Goal: Information Seeking & Learning: Learn about a topic

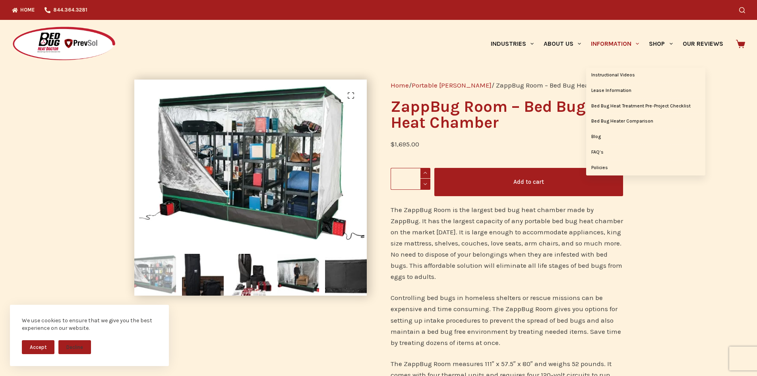
click at [608, 42] on link "Information" at bounding box center [616, 44] width 58 height 48
click at [618, 118] on link "Bed Bug Heater Comparison" at bounding box center [646, 121] width 119 height 15
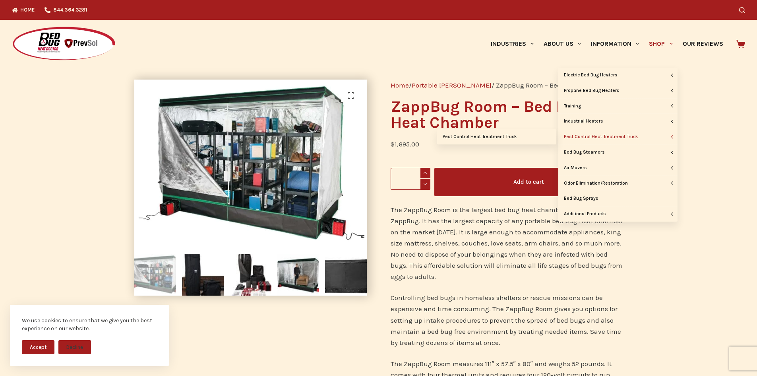
click at [657, 135] on link "Pest Control Heat Treatment Truck" at bounding box center [618, 136] width 119 height 15
click at [622, 137] on link "Pest Control Heat Treatment Truck" at bounding box center [618, 136] width 119 height 15
click at [576, 136] on link "Pest Control Heat Treatment Truck" at bounding box center [618, 136] width 119 height 15
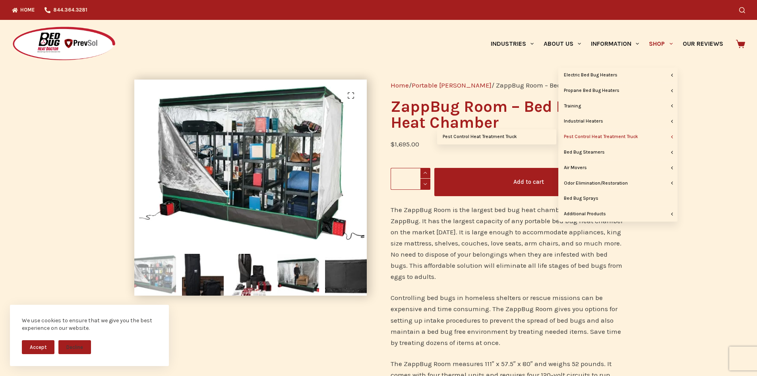
click at [576, 136] on link "Pest Control Heat Treatment Truck" at bounding box center [618, 136] width 119 height 15
click at [598, 138] on link "Pest Control Heat Treatment Truck" at bounding box center [618, 136] width 119 height 15
click at [674, 137] on icon "Primary" at bounding box center [672, 136] width 3 height 3
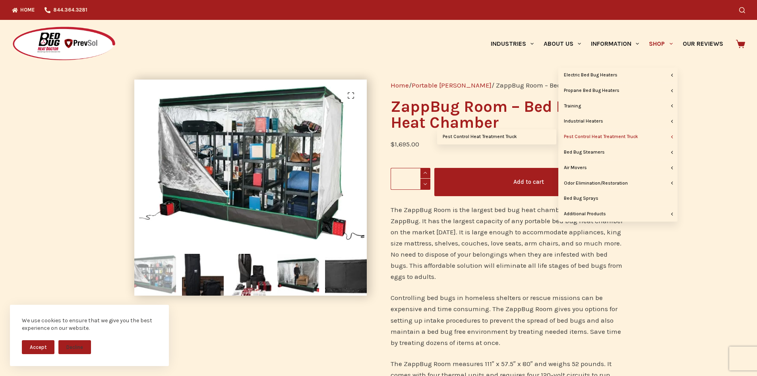
click at [633, 138] on link "Pest Control Heat Treatment Truck" at bounding box center [618, 136] width 119 height 15
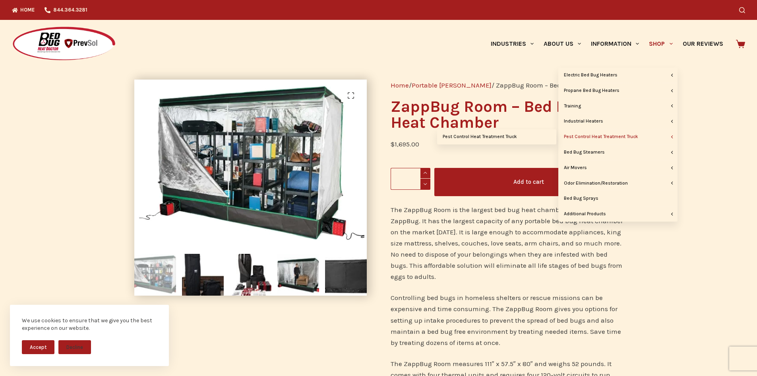
click at [601, 136] on link "Pest Control Heat Treatment Truck" at bounding box center [618, 136] width 119 height 15
click at [570, 137] on link "Pest Control Heat Treatment Truck" at bounding box center [618, 136] width 119 height 15
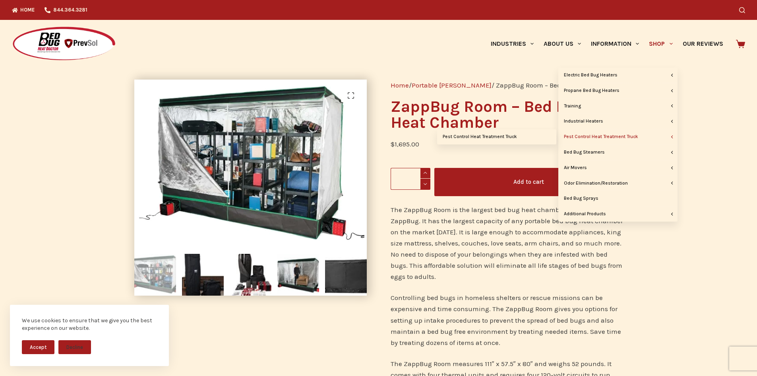
click at [570, 137] on link "Pest Control Heat Treatment Truck" at bounding box center [618, 136] width 119 height 15
click at [495, 138] on link "Pest Control Heat Treatment Truck" at bounding box center [496, 136] width 119 height 15
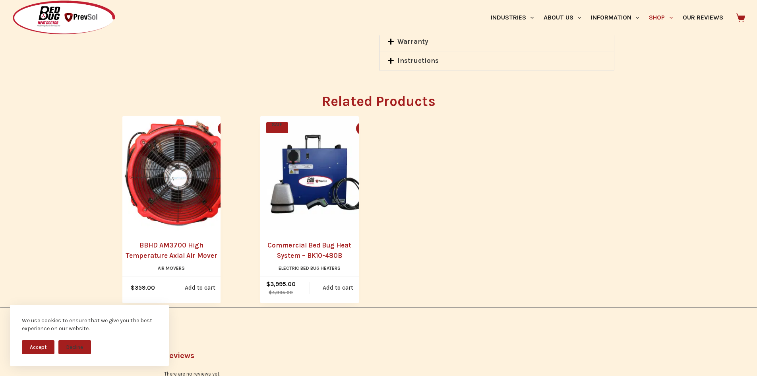
scroll to position [795, 0]
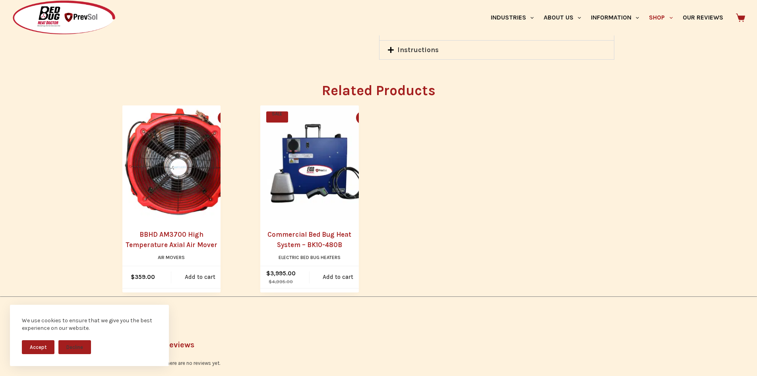
drag, startPoint x: 459, startPoint y: 231, endPoint x: 464, endPoint y: 233, distance: 5.5
click at [464, 233] on ul "Quick view icon BBHD AM3700 High Temperature Axial Air Mover Air Movers $ 359.0…" at bounding box center [378, 198] width 513 height 187
click at [498, 232] on ul "Quick view icon BBHD AM3700 High Temperature Axial Air Mover Air Movers $ 359.0…" at bounding box center [378, 198] width 513 height 187
click at [497, 233] on ul "Quick view icon BBHD AM3700 High Temperature Axial Air Mover Air Movers $ 359.0…" at bounding box center [378, 198] width 513 height 187
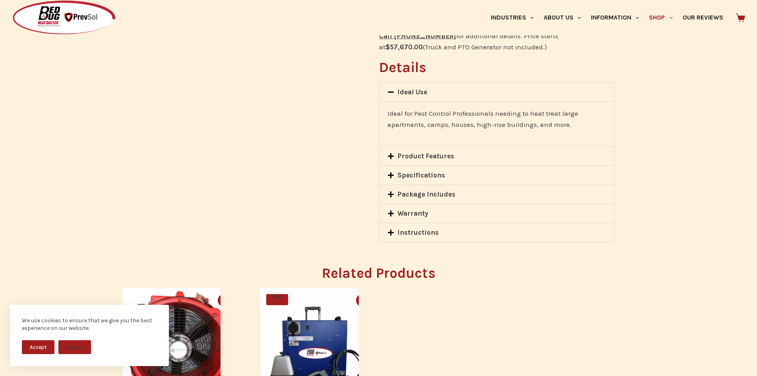
scroll to position [596, 0]
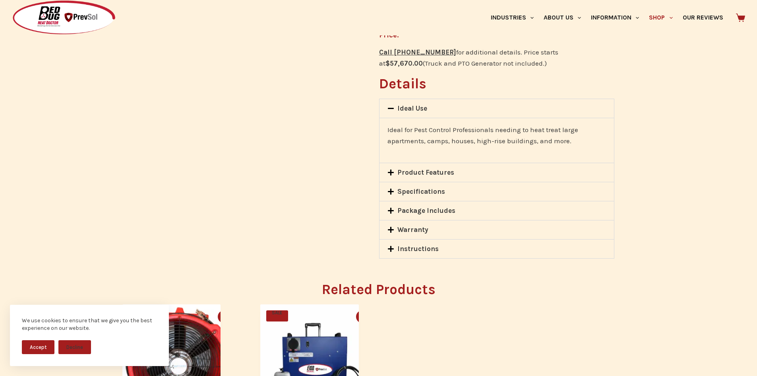
click at [437, 168] on link "Product Features" at bounding box center [426, 172] width 57 height 8
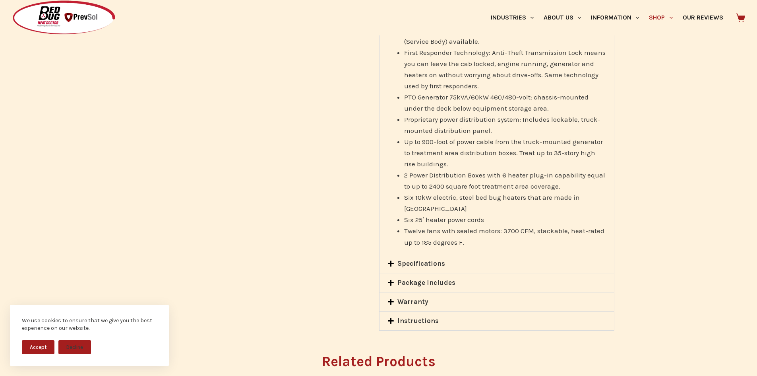
scroll to position [795, 0]
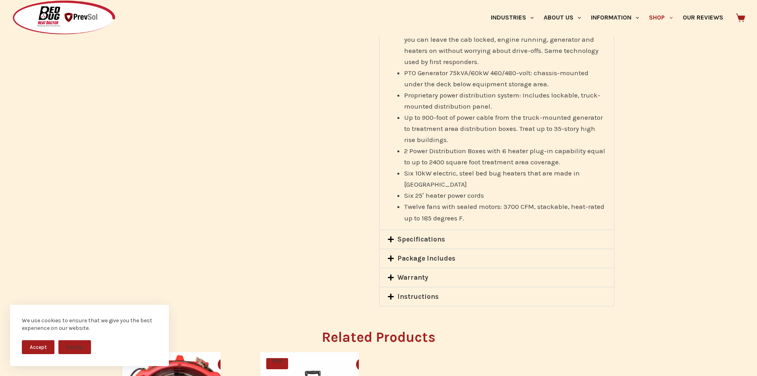
click at [421, 235] on link "Specifications" at bounding box center [422, 239] width 48 height 8
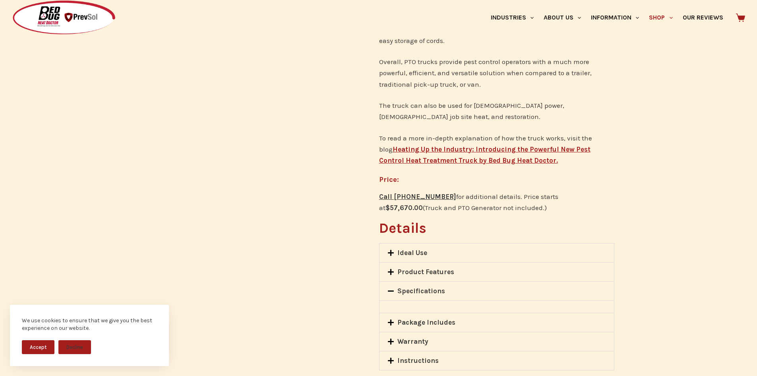
scroll to position [437, 0]
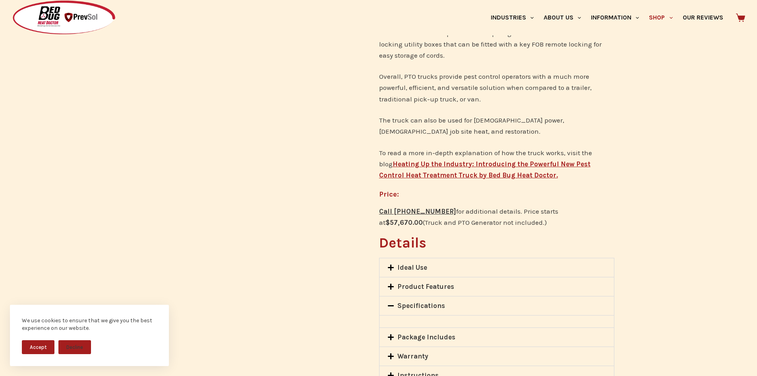
click at [407, 207] on u "Call 844-364-3281" at bounding box center [417, 211] width 77 height 8
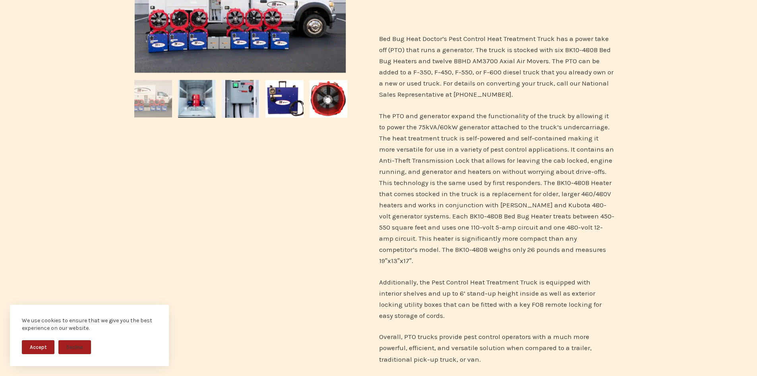
scroll to position [40, 0]
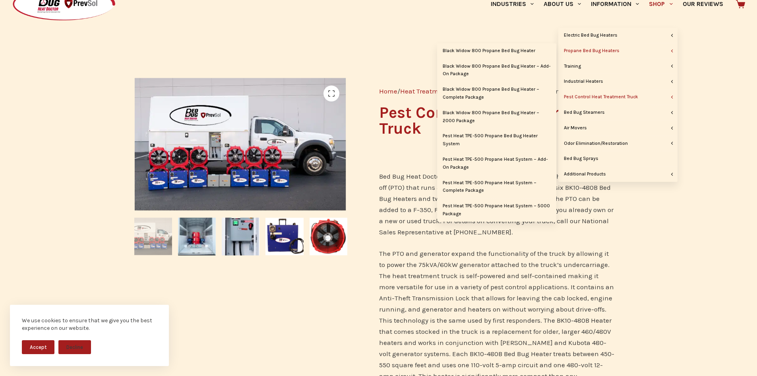
click at [619, 51] on link "Propane Bed Bug Heaters" at bounding box center [618, 50] width 119 height 15
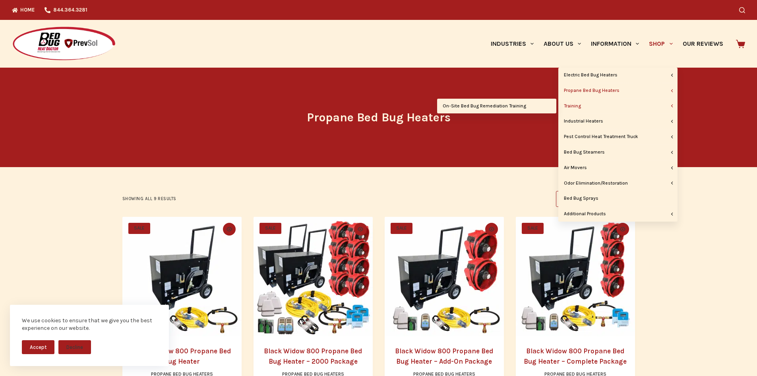
click at [618, 105] on link "Training" at bounding box center [618, 106] width 119 height 15
click at [507, 108] on link "On-Site Bed Bug Remediation Training" at bounding box center [496, 106] width 119 height 15
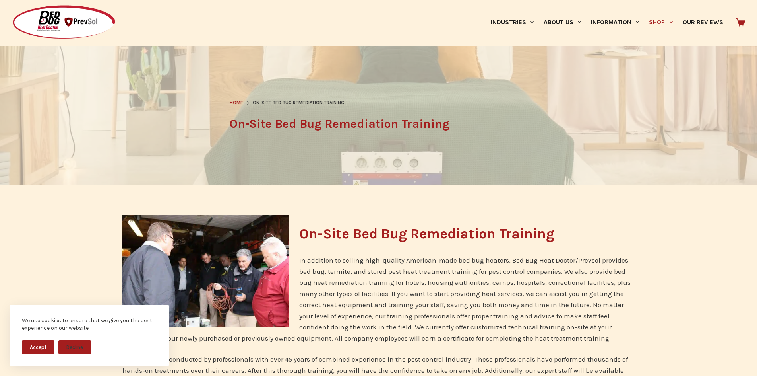
scroll to position [40, 0]
